Goal: Navigation & Orientation: Find specific page/section

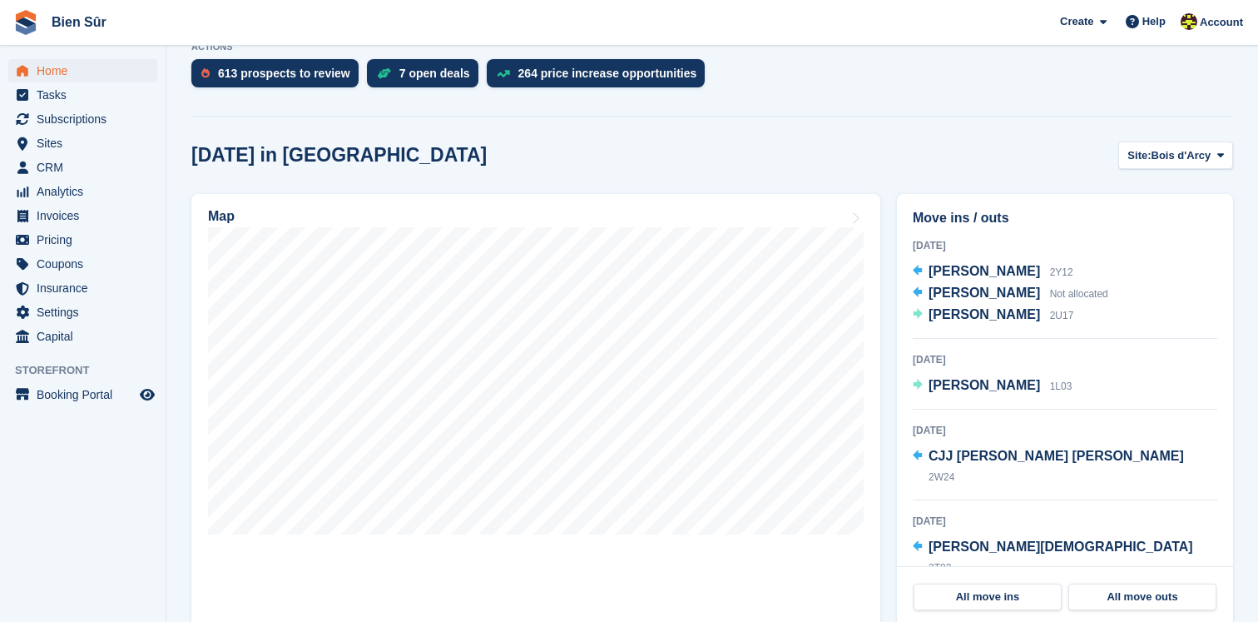
scroll to position [355, 0]
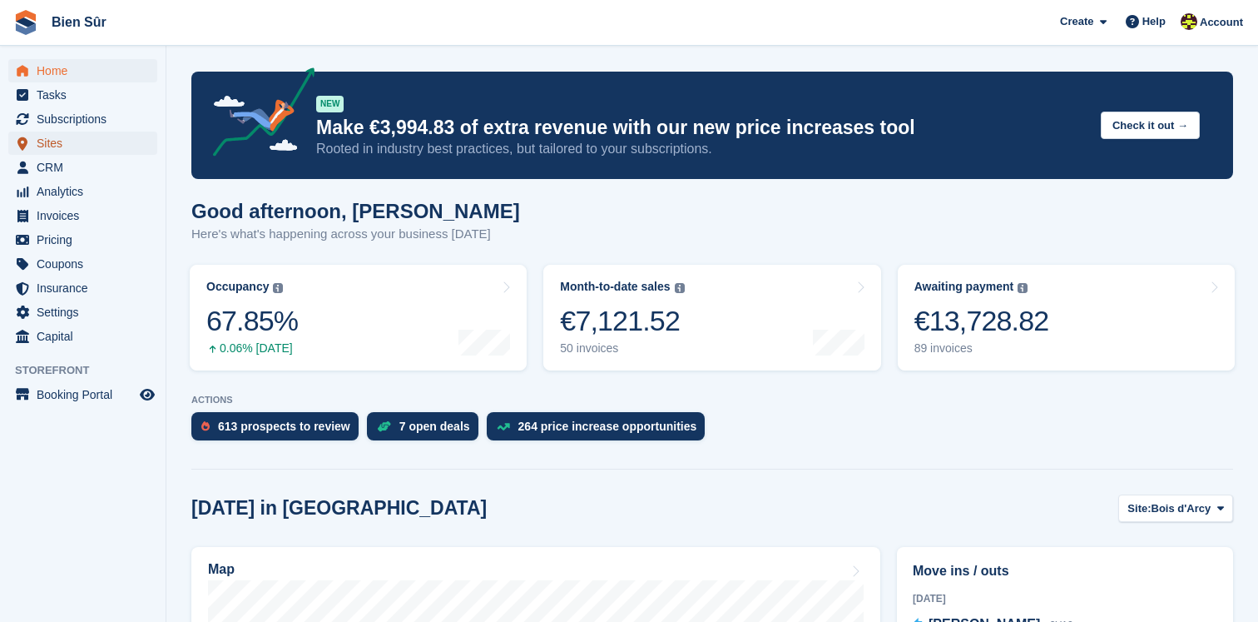
click at [61, 141] on span "Sites" at bounding box center [87, 142] width 100 height 23
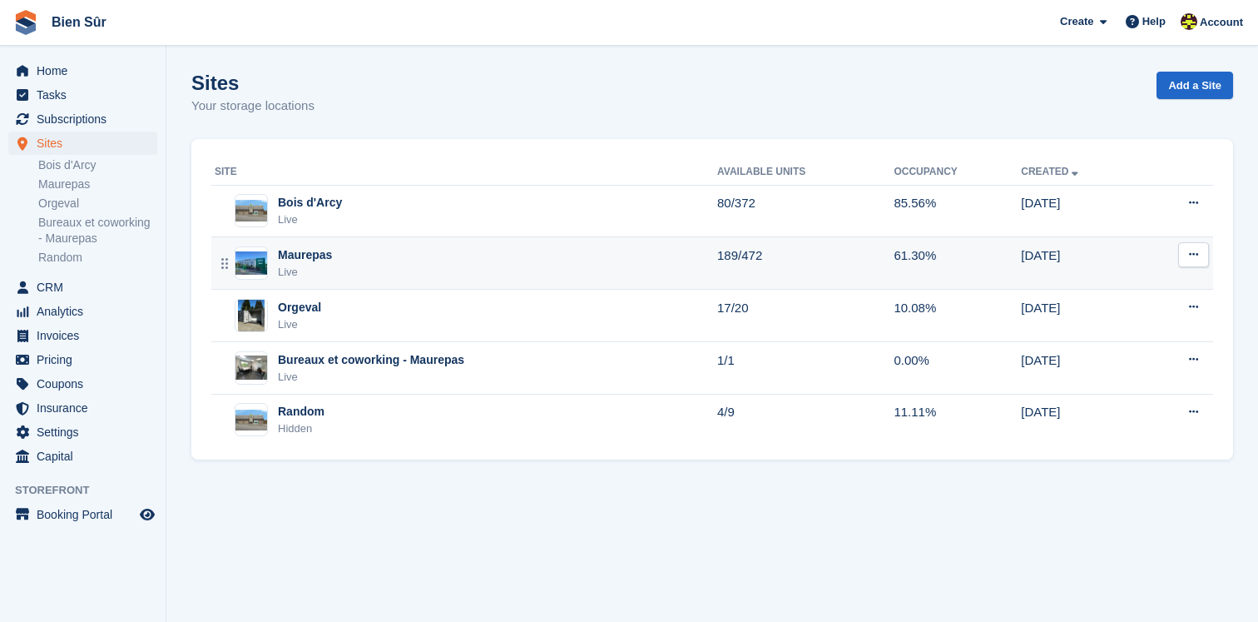
click at [374, 250] on div "Maurepas Live" at bounding box center [466, 263] width 503 height 34
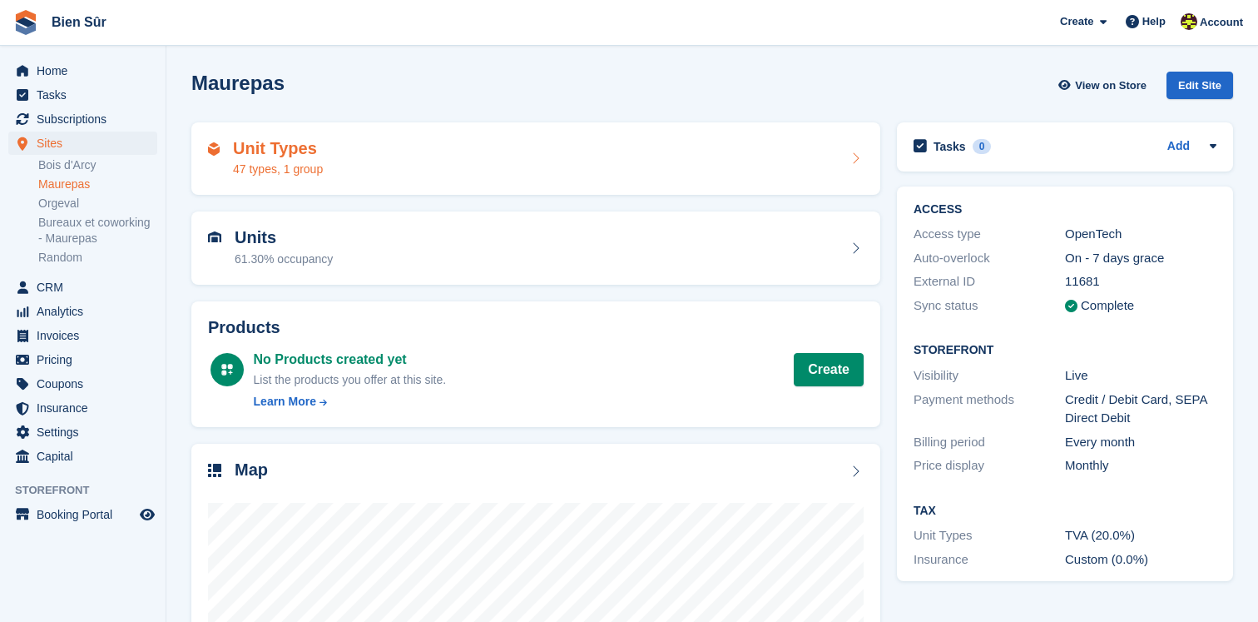
click at [393, 168] on div "Unit Types 47 types, 1 group" at bounding box center [536, 159] width 656 height 40
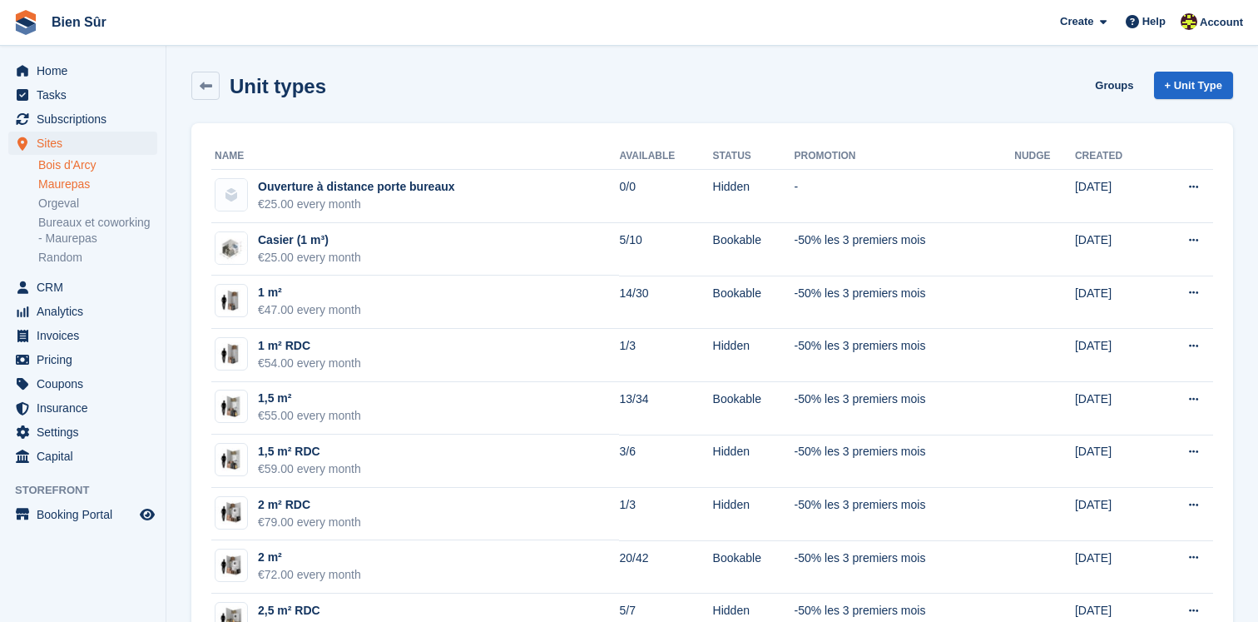
click at [110, 163] on link "Bois d'Arcy" at bounding box center [97, 165] width 119 height 16
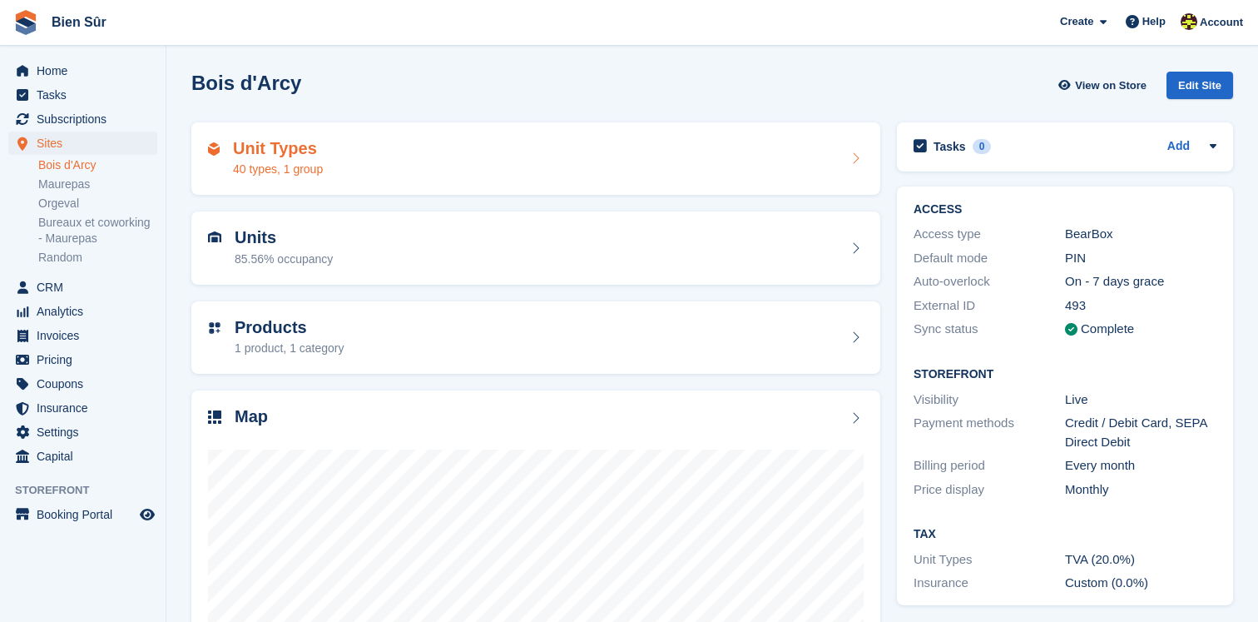
click at [319, 157] on div "Unit Types 40 types, 1 group" at bounding box center [278, 159] width 90 height 40
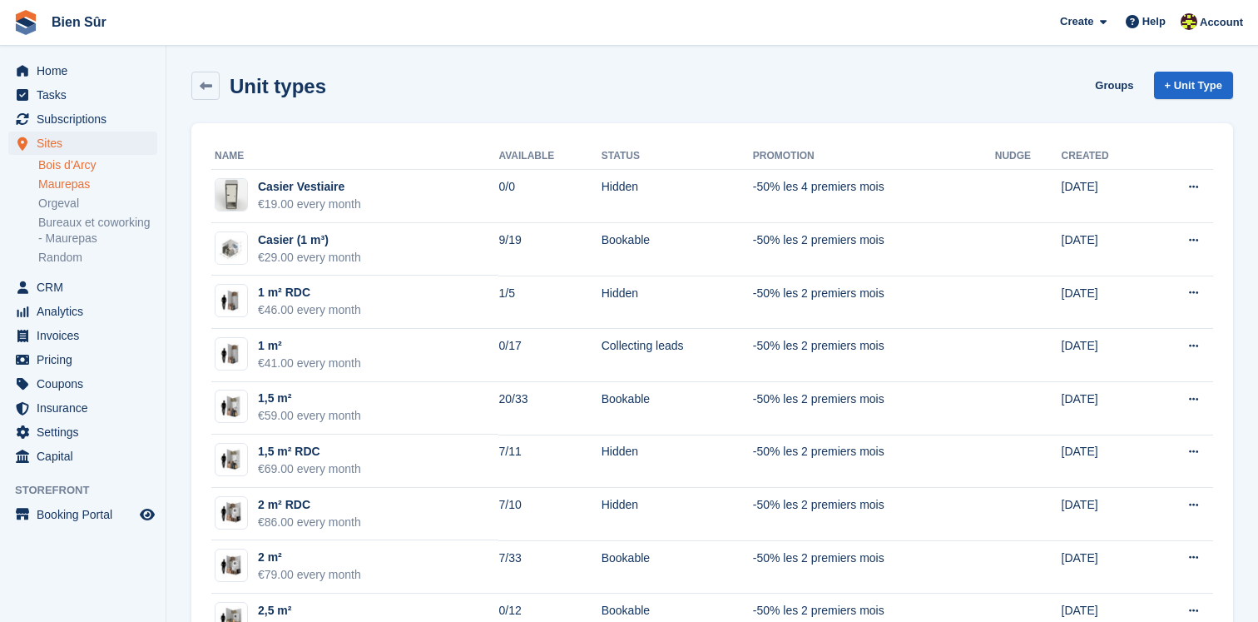
click at [77, 186] on link "Maurepas" at bounding box center [97, 184] width 119 height 16
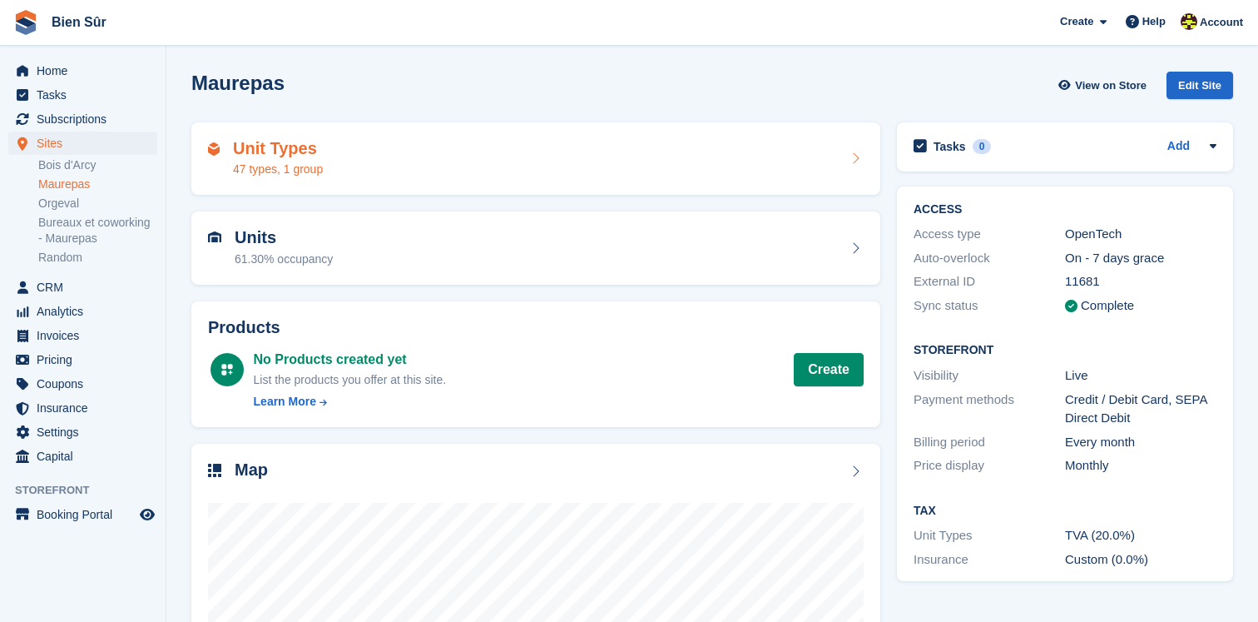
click at [280, 173] on div "47 types, 1 group" at bounding box center [278, 169] width 90 height 17
